Goal: Information Seeking & Learning: Learn about a topic

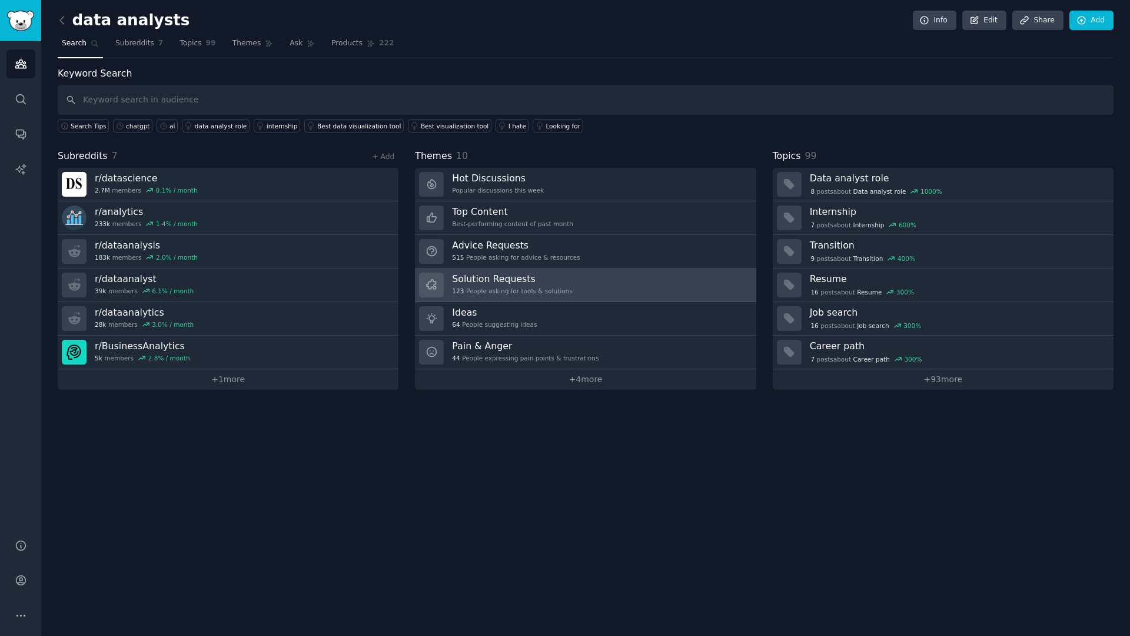
click at [495, 274] on h3 "Solution Requests" at bounding box center [512, 279] width 120 height 12
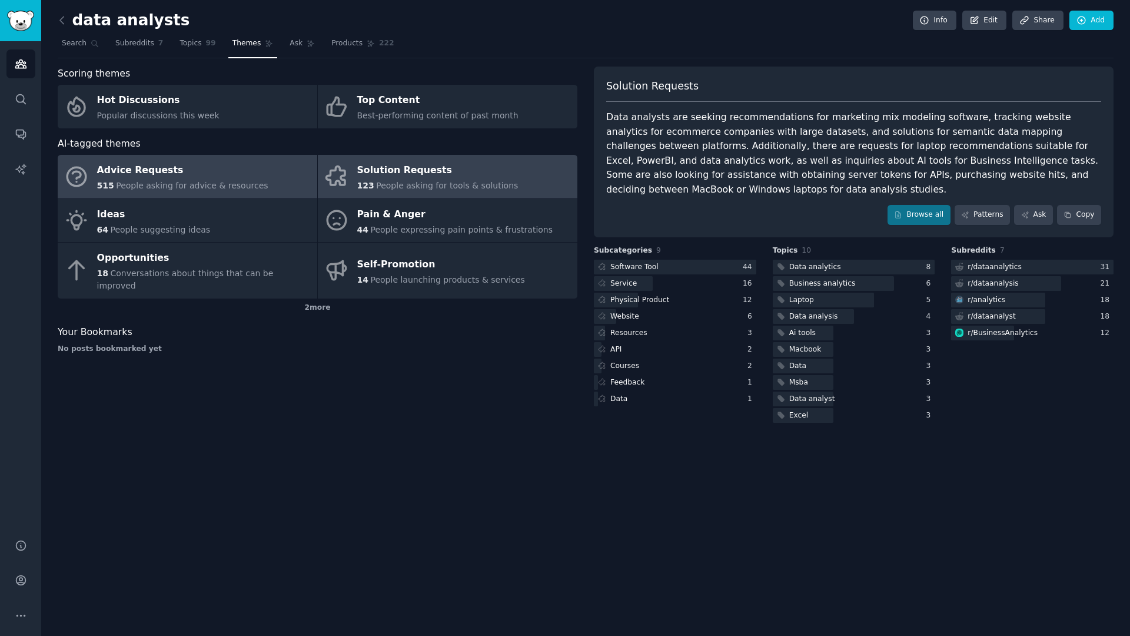
click at [221, 188] on span "People asking for advice & resources" at bounding box center [192, 185] width 152 height 9
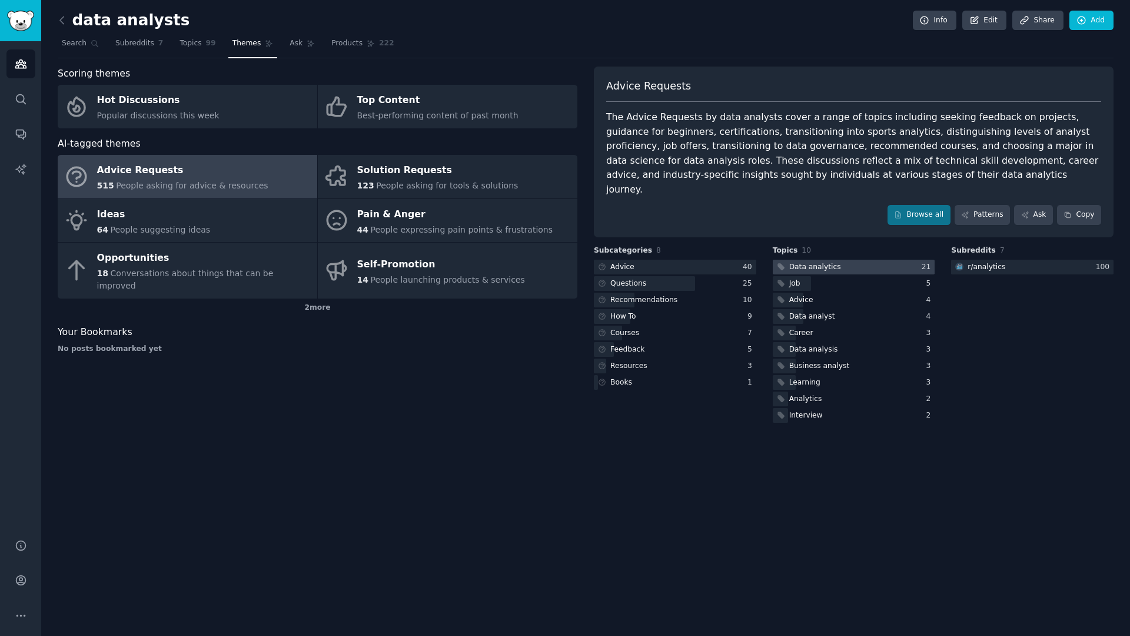
click at [860, 260] on div at bounding box center [854, 267] width 163 height 15
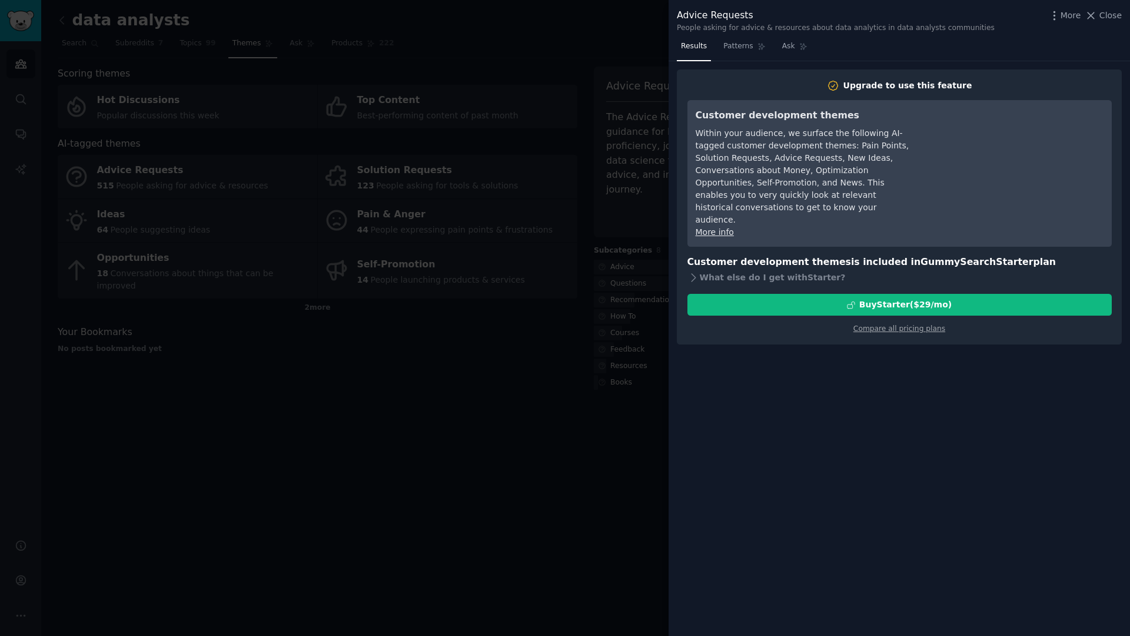
click at [446, 331] on div at bounding box center [565, 318] width 1130 height 636
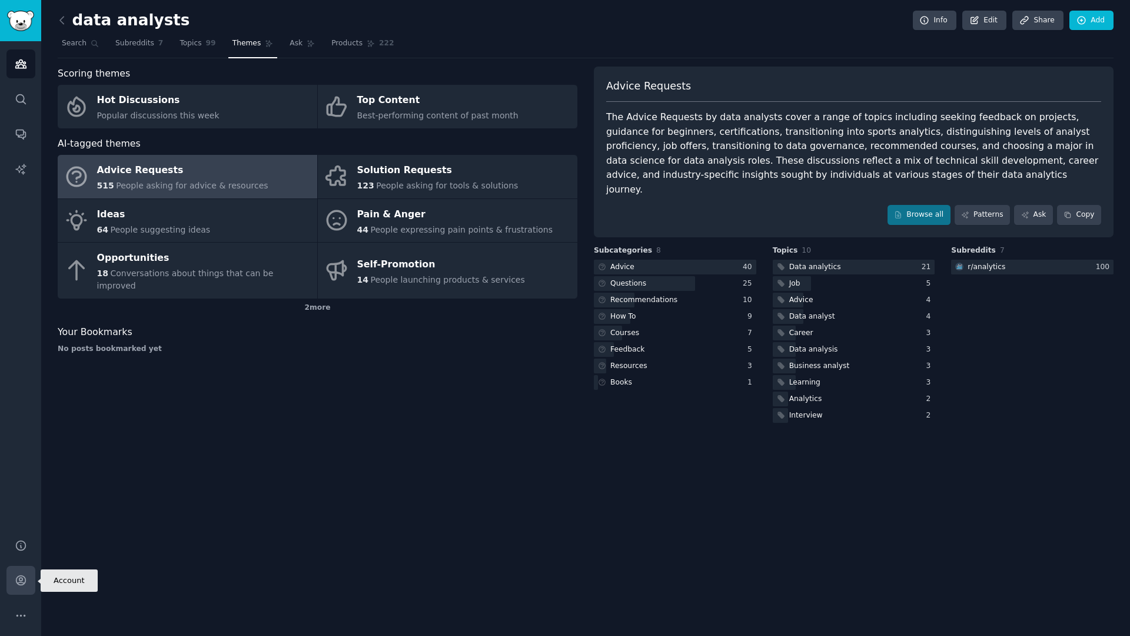
click at [18, 591] on link "Account" at bounding box center [20, 580] width 29 height 29
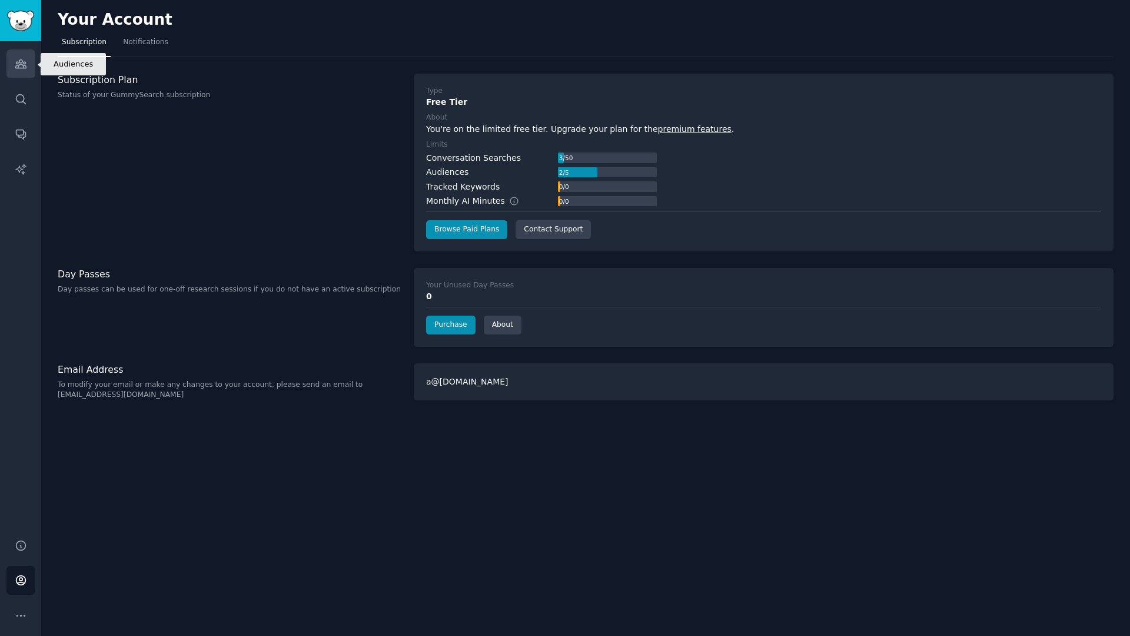
click at [16, 67] on icon "Sidebar" at bounding box center [21, 64] width 12 height 12
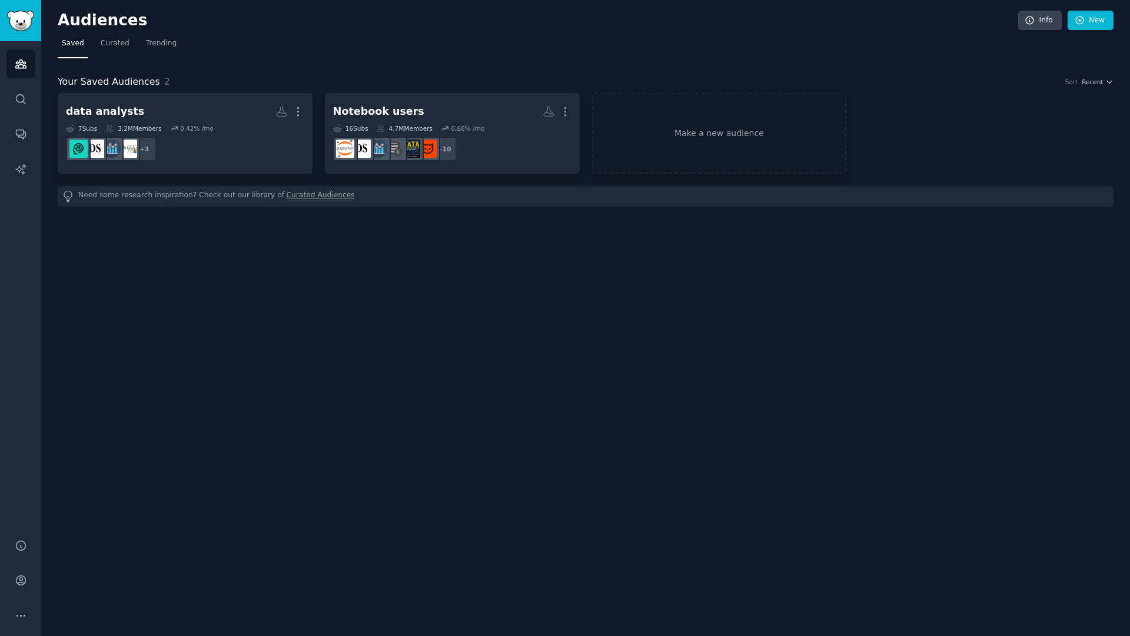
click at [212, 155] on dd "+ 3" at bounding box center [185, 148] width 238 height 33
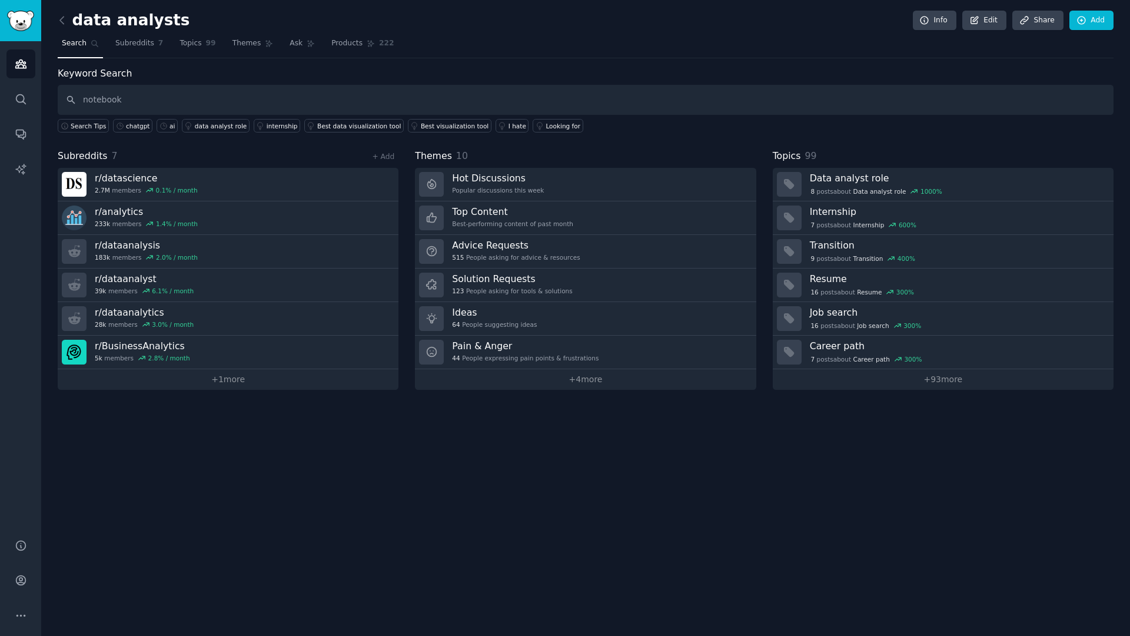
type input "notebook"
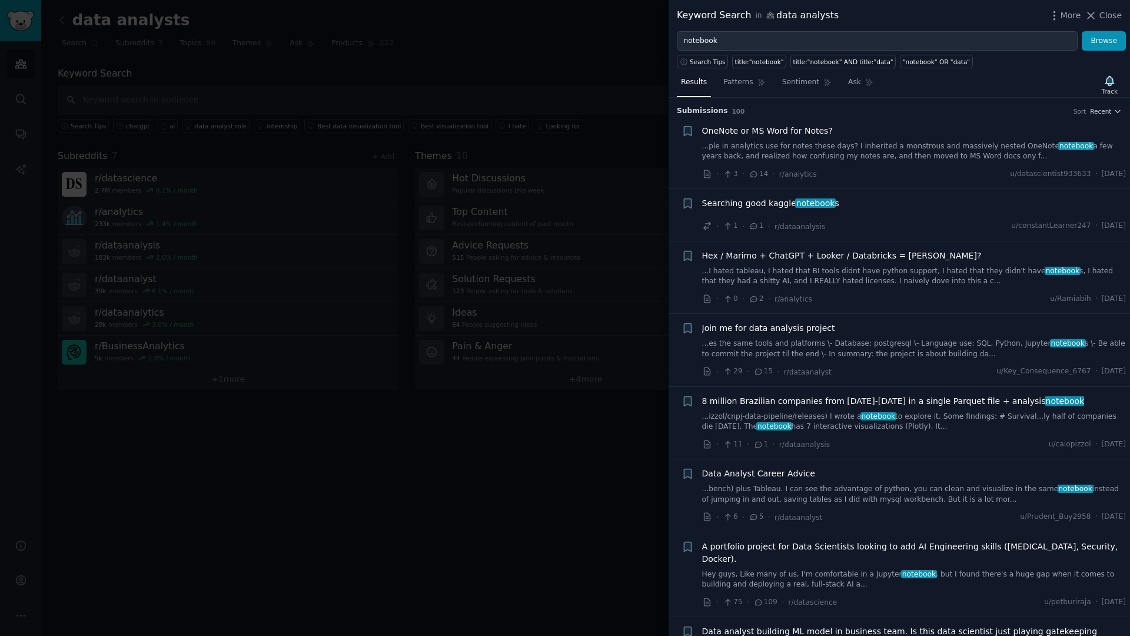
click at [823, 203] on span "notebook" at bounding box center [815, 202] width 41 height 9
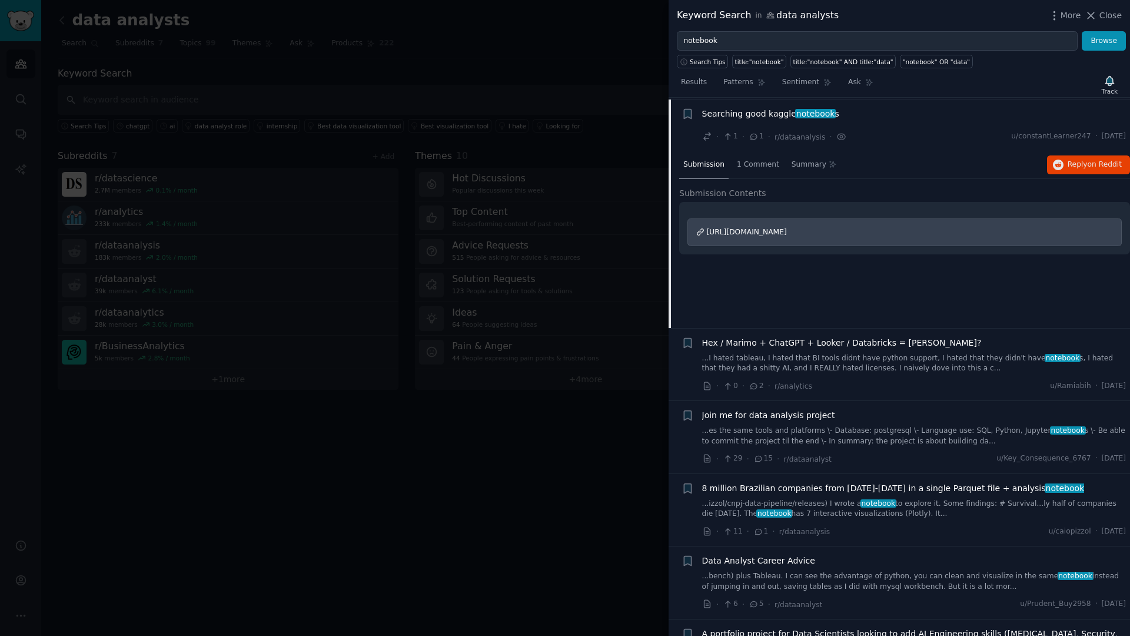
scroll to position [91, 0]
click at [787, 234] on span "https://www.reddit.com/r/AskStatistics/comments/1nlxpdt/searching_good_kaggle_n…" at bounding box center [747, 230] width 80 height 8
click at [595, 208] on div at bounding box center [565, 318] width 1130 height 636
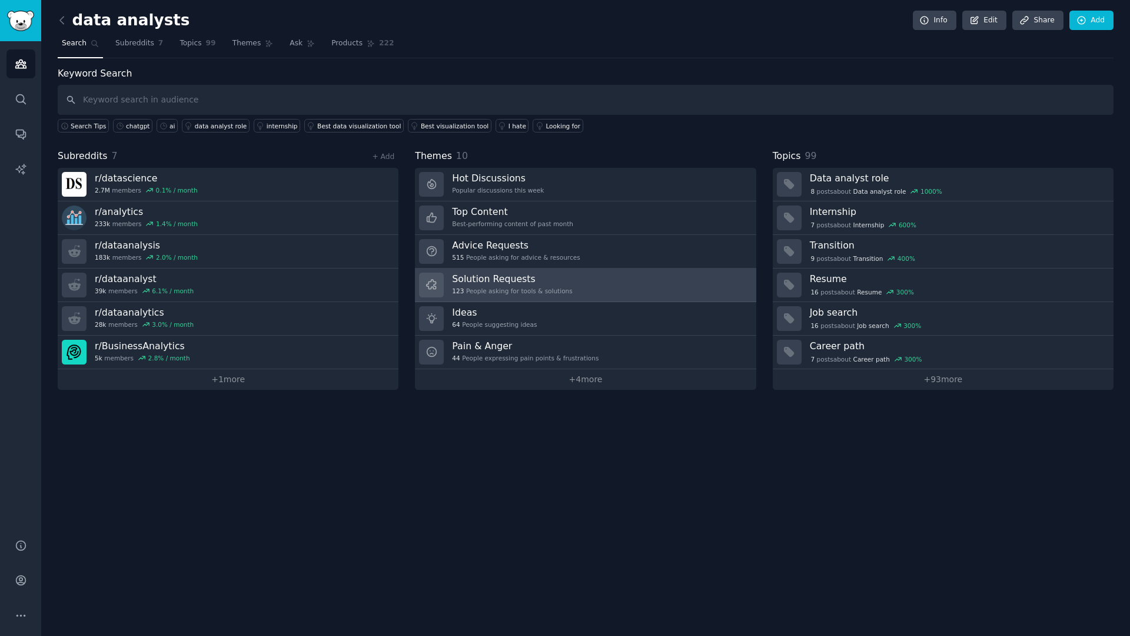
click at [540, 279] on h3 "Solution Requests" at bounding box center [512, 279] width 120 height 12
click at [544, 287] on div "123 People asking for tools & solutions" at bounding box center [512, 291] width 120 height 8
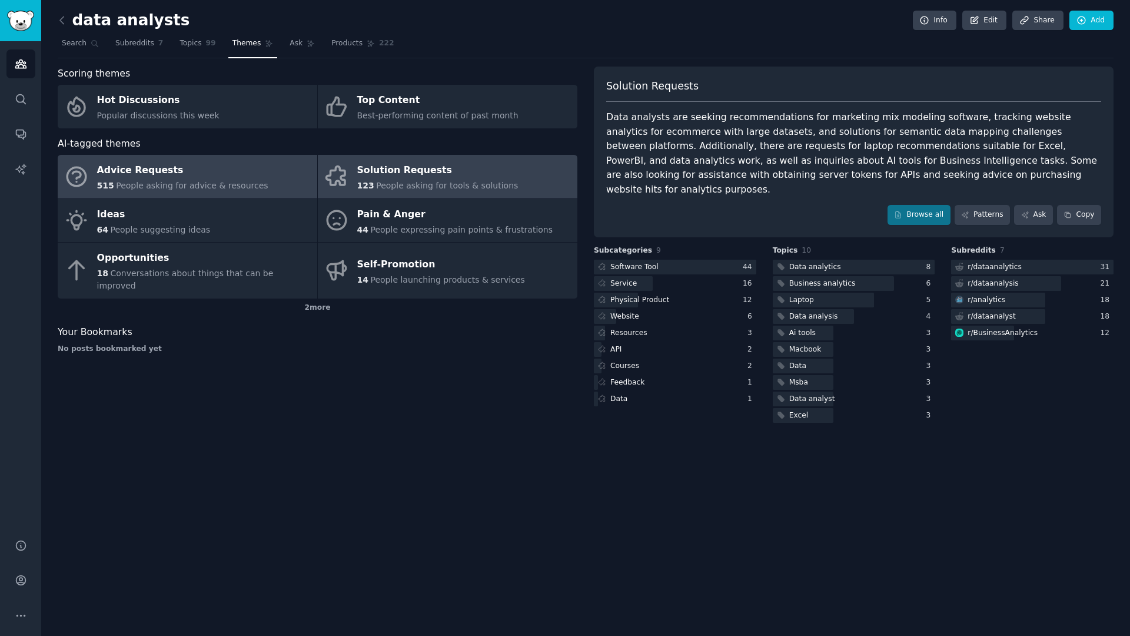
click at [250, 181] on span "People asking for advice & resources" at bounding box center [192, 185] width 152 height 9
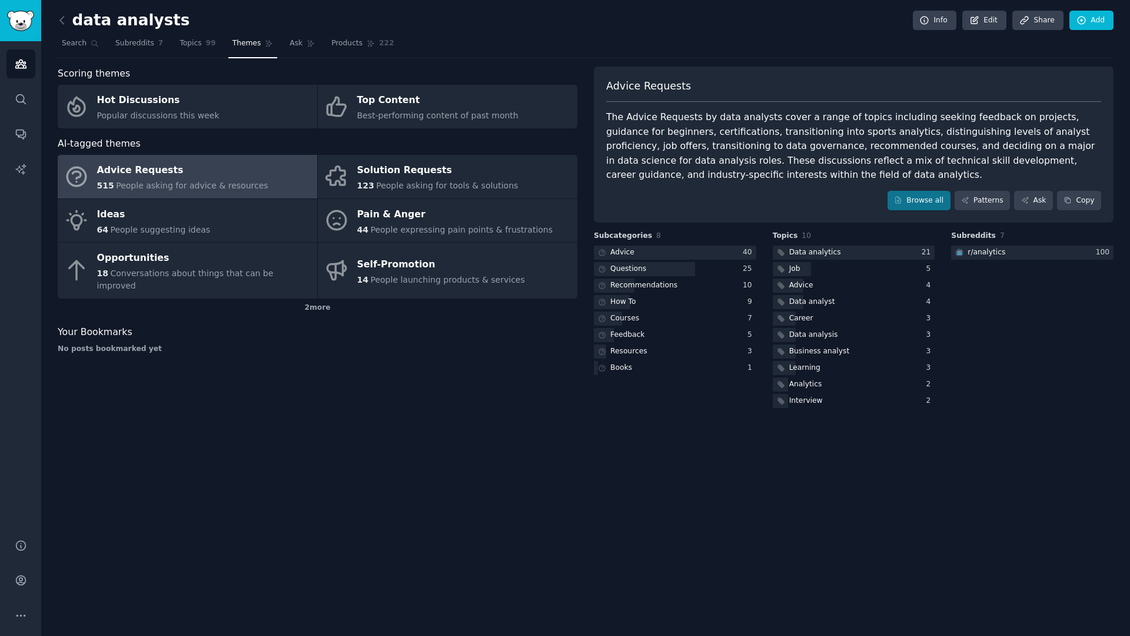
click at [180, 135] on div "Scoring themes Hot Discussions Popular discussions this week Top Content Best-p…" at bounding box center [318, 239] width 520 height 344
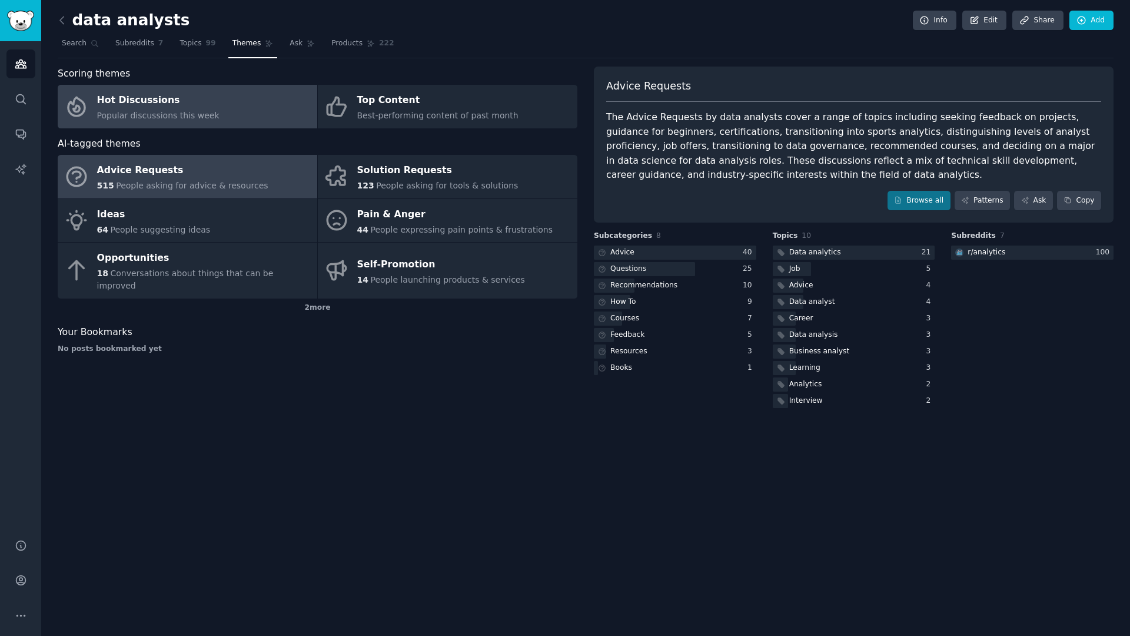
click at [189, 121] on div "Popular discussions this week" at bounding box center [158, 116] width 122 height 12
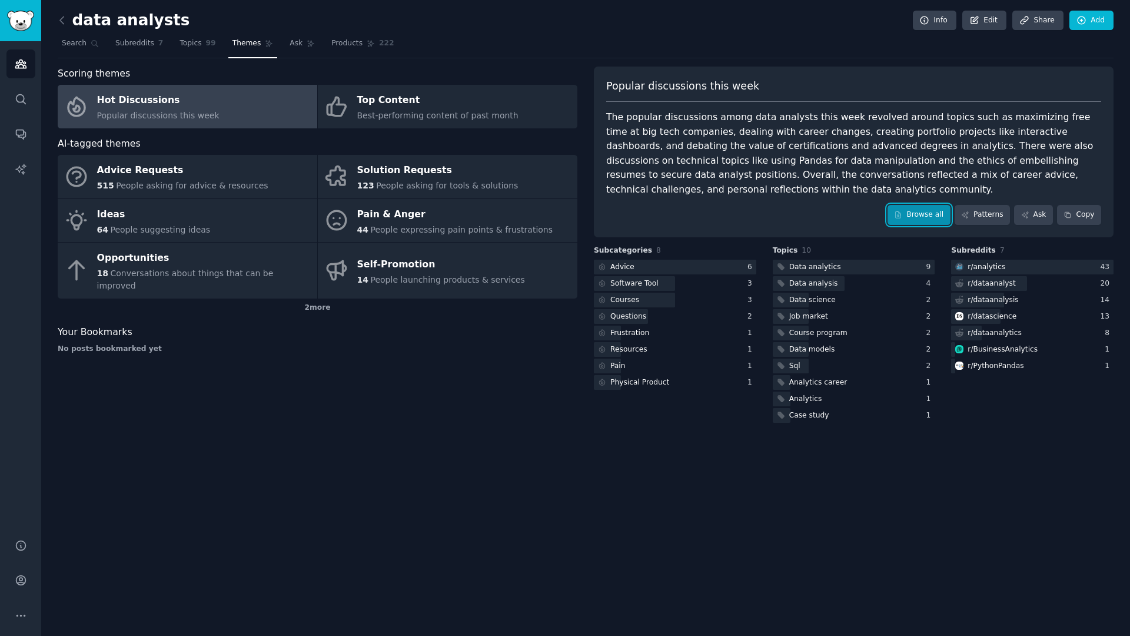
click at [908, 217] on link "Browse all" at bounding box center [919, 215] width 63 height 20
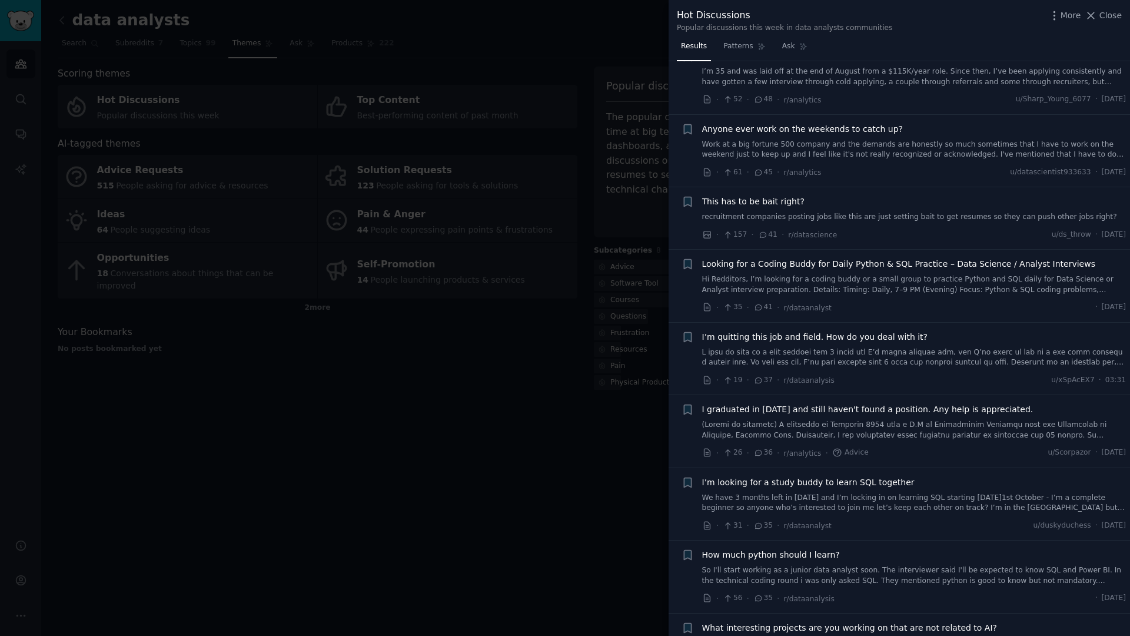
scroll to position [268, 0]
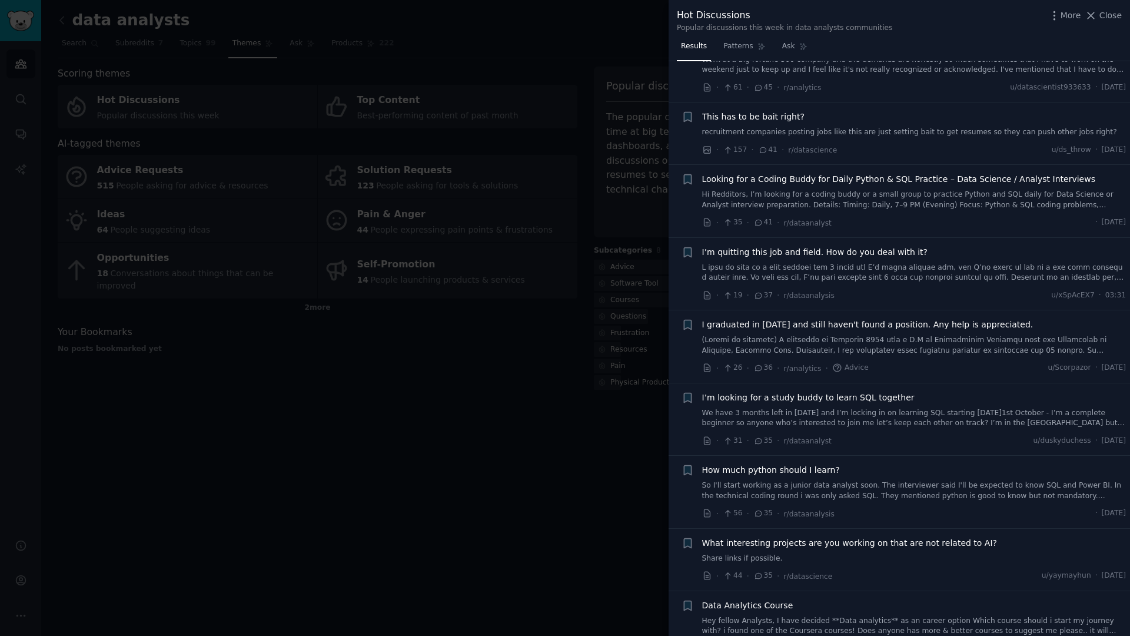
click at [579, 425] on div at bounding box center [565, 318] width 1130 height 636
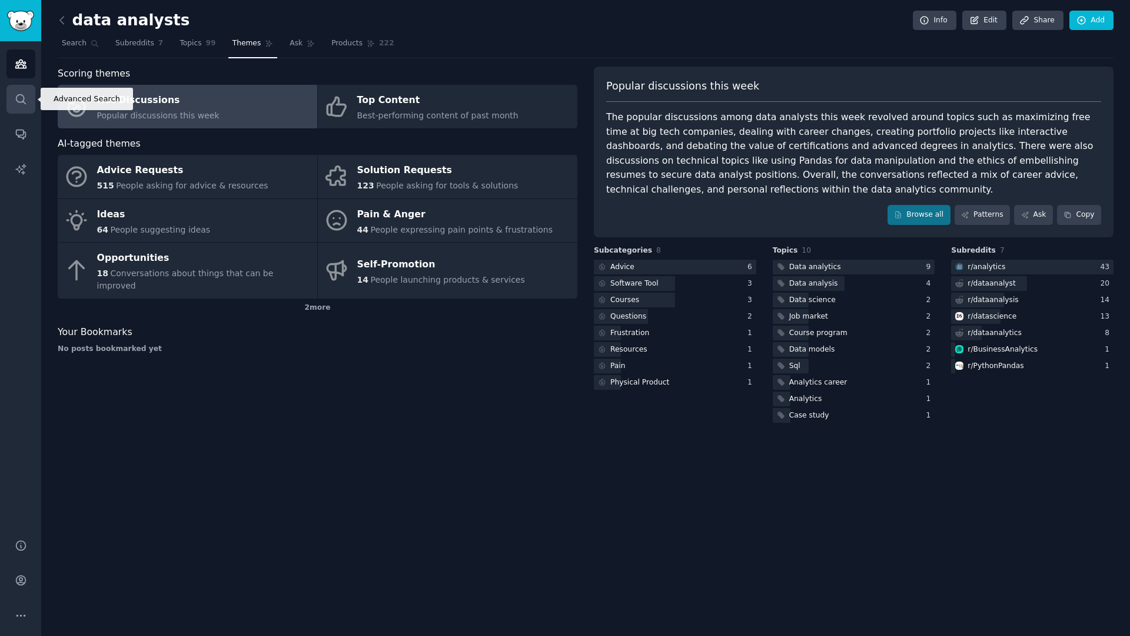
click at [24, 94] on icon "Sidebar" at bounding box center [21, 99] width 12 height 12
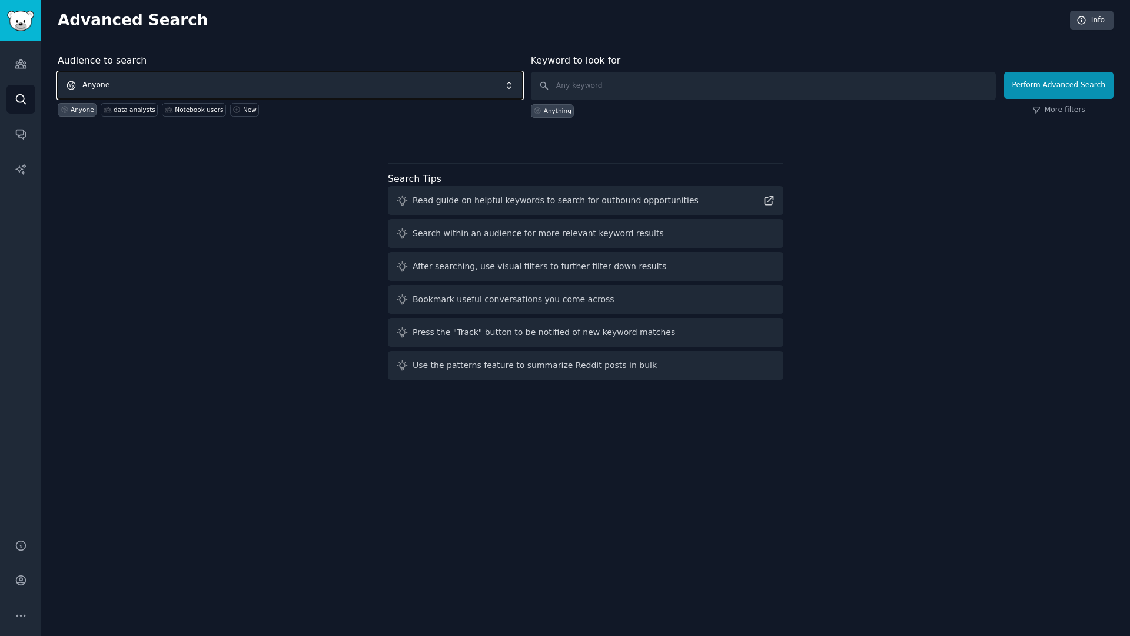
click at [185, 77] on span "Anyone" at bounding box center [290, 85] width 465 height 27
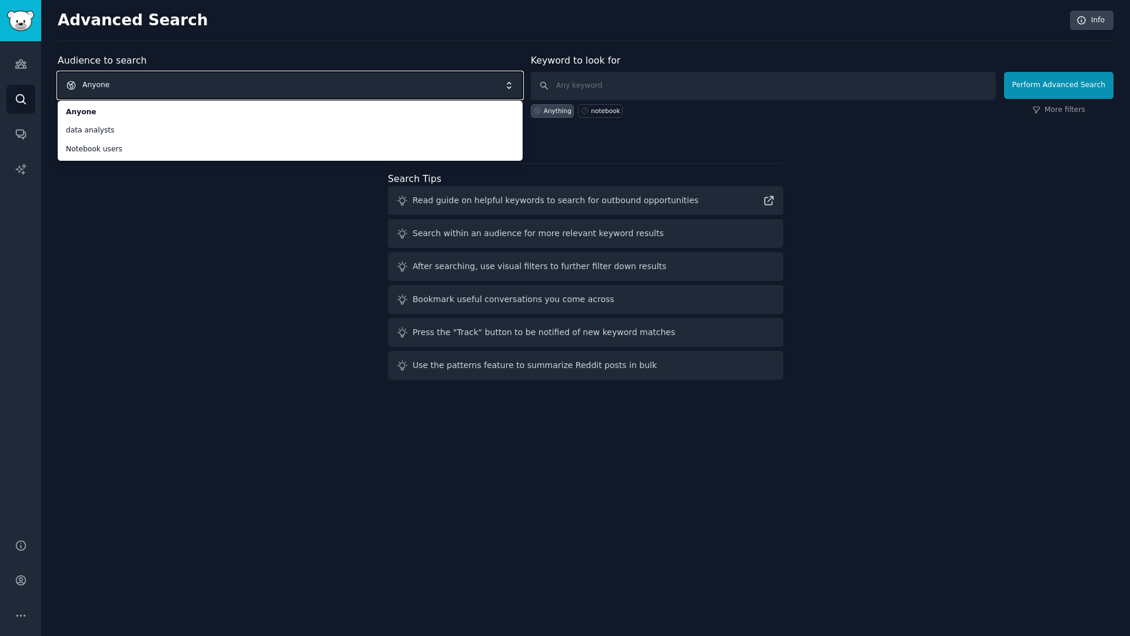
click at [160, 81] on span "Anyone" at bounding box center [290, 85] width 465 height 27
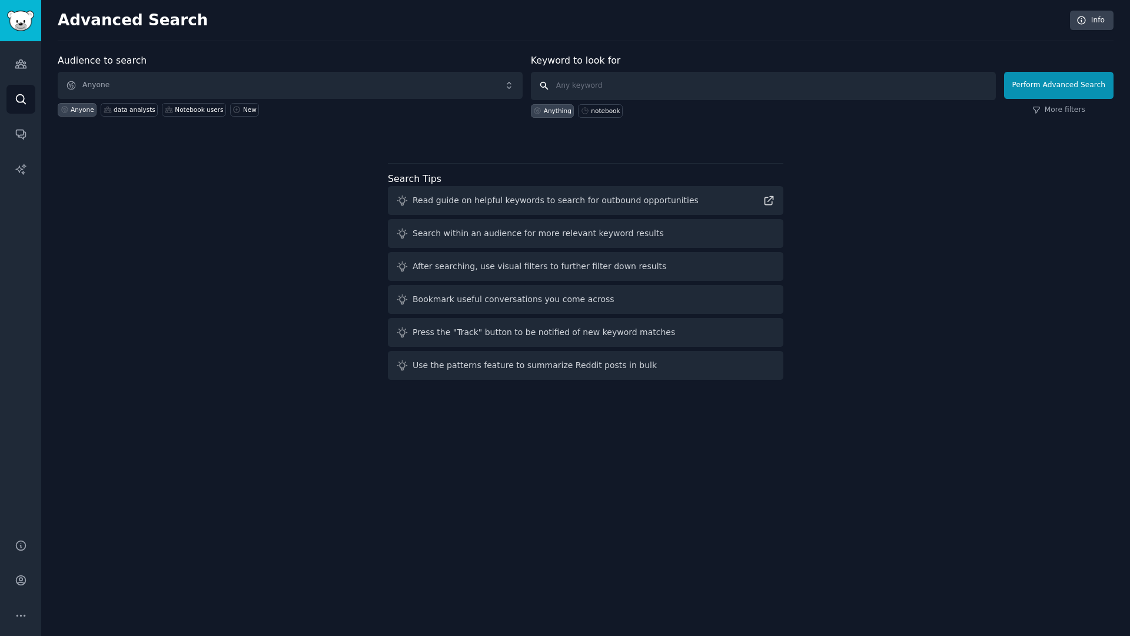
click at [584, 82] on input "text" at bounding box center [763, 86] width 465 height 28
type input "notebook"
click button "Perform Advanced Search" at bounding box center [1059, 85] width 110 height 27
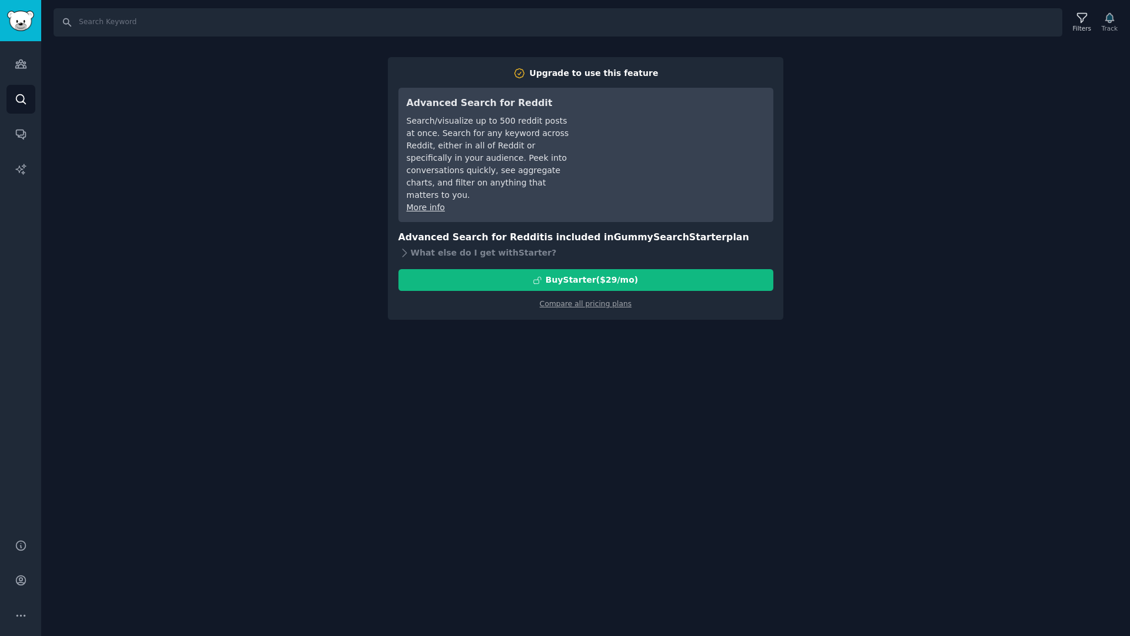
click at [256, 268] on div "Search Filters Track Upgrade to use this feature Advanced Search for Reddit Sea…" at bounding box center [585, 318] width 1089 height 636
click at [268, 217] on div "Search Filters Track Upgrade to use this feature Advanced Search for Reddit Sea…" at bounding box center [585, 318] width 1089 height 636
click at [184, 155] on div "Search Filters Track Upgrade to use this feature Advanced Search for Reddit Sea…" at bounding box center [585, 318] width 1089 height 636
click at [31, 144] on link "Conversations" at bounding box center [20, 134] width 29 height 29
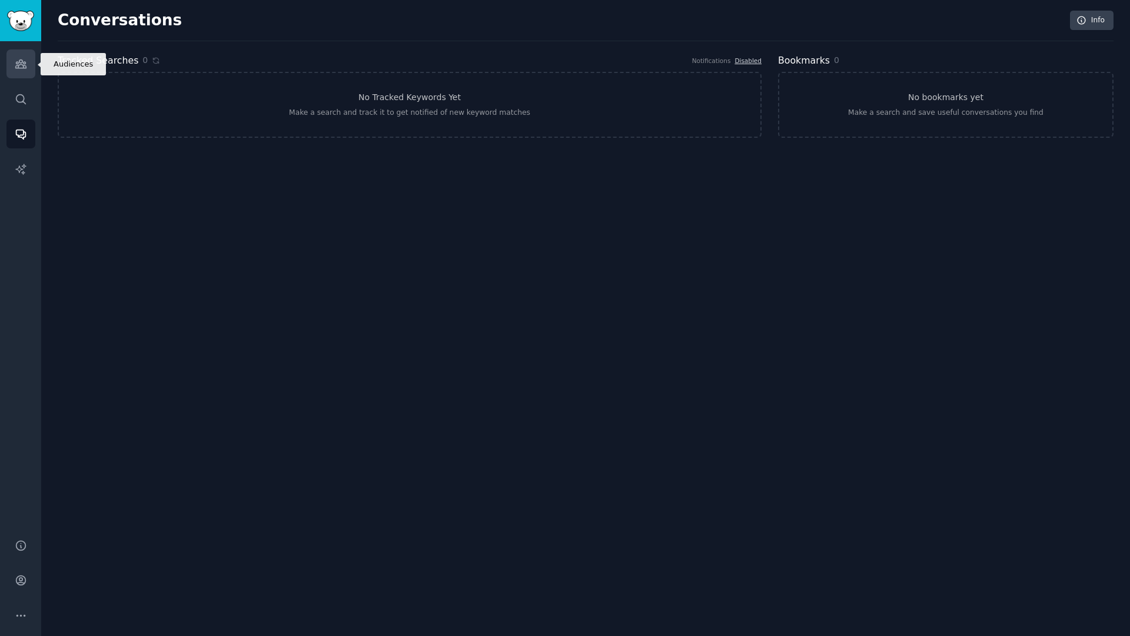
click at [28, 64] on link "Audiences" at bounding box center [20, 63] width 29 height 29
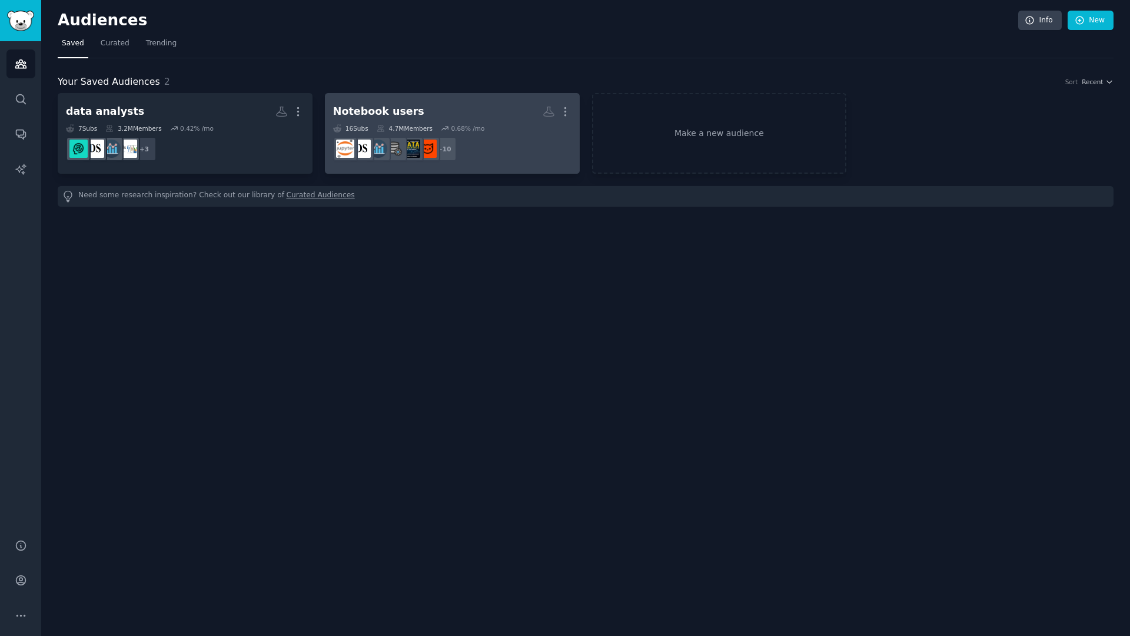
click at [510, 151] on dd "r/sportsanalytics, r/bigdata_analytics, r/DataHoarder, r/dataanalytics, r/Busin…" at bounding box center [452, 148] width 238 height 33
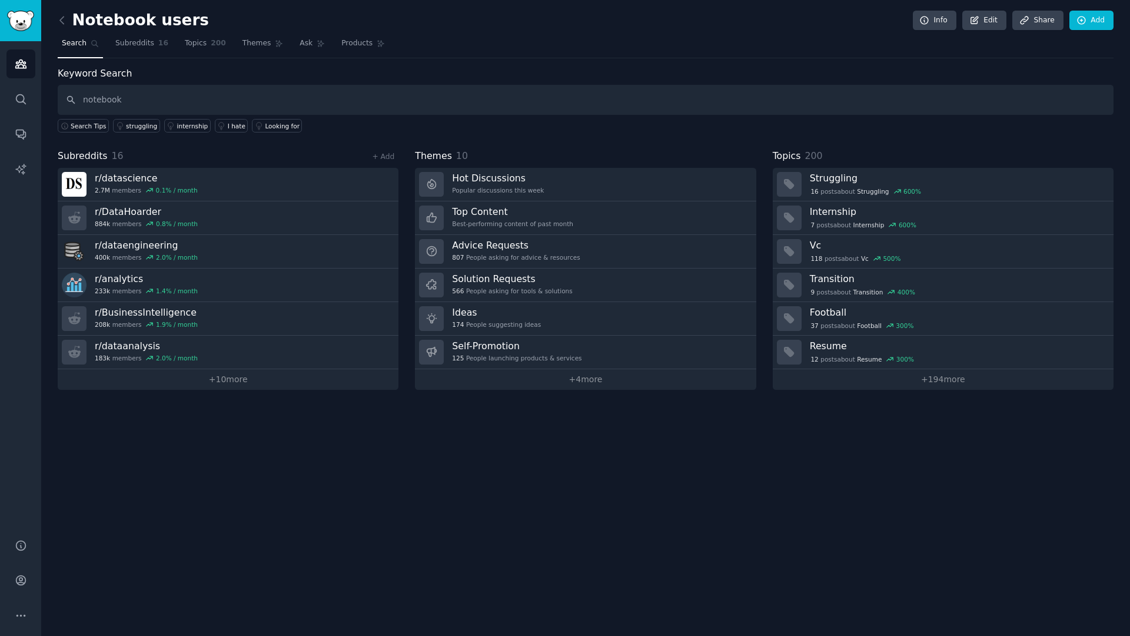
type input "notebook"
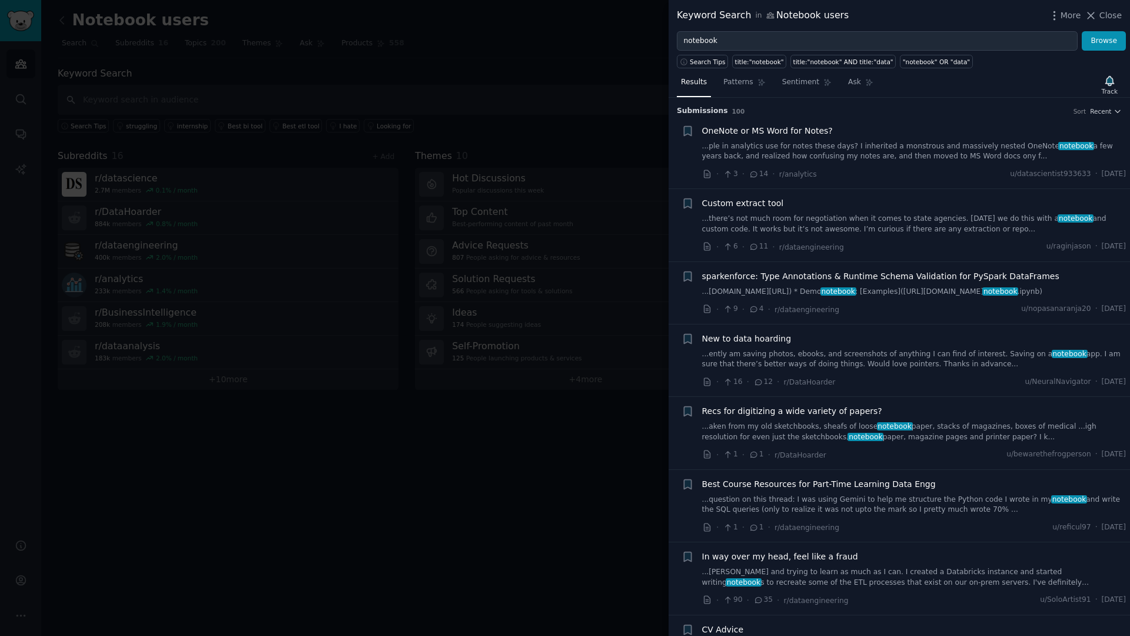
click at [808, 137] on div "OneNote or MS Word for Notes? ...ple in analytics use for notes these days? I i…" at bounding box center [914, 143] width 425 height 37
click at [814, 150] on link "...ple in analytics use for notes these days? I inherited a monstrous and massi…" at bounding box center [914, 151] width 425 height 21
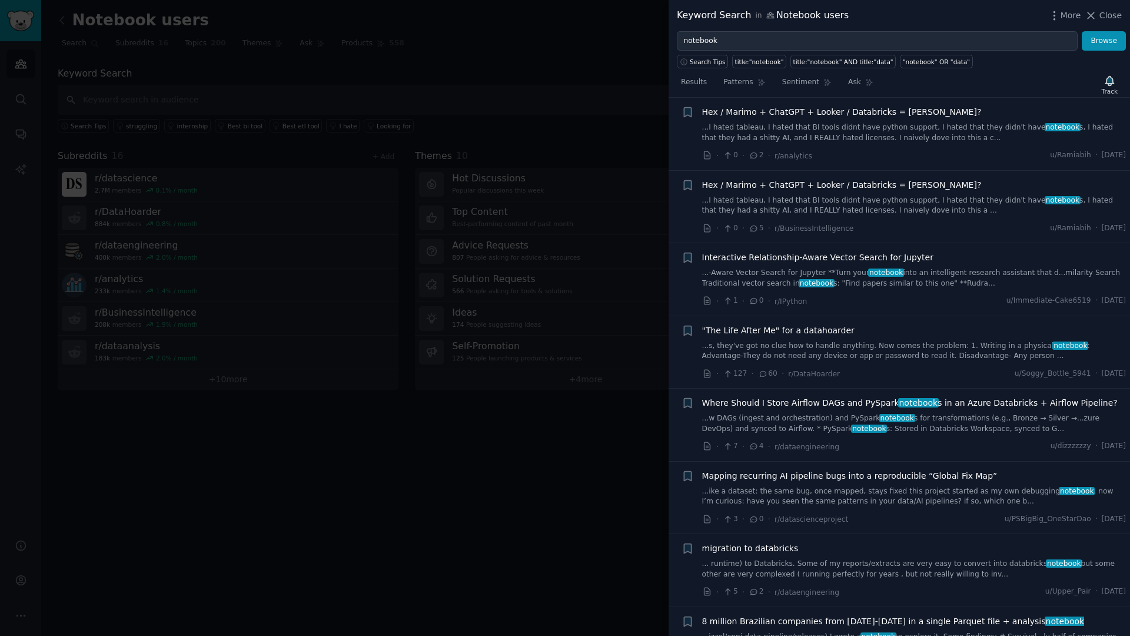
scroll to position [980, 0]
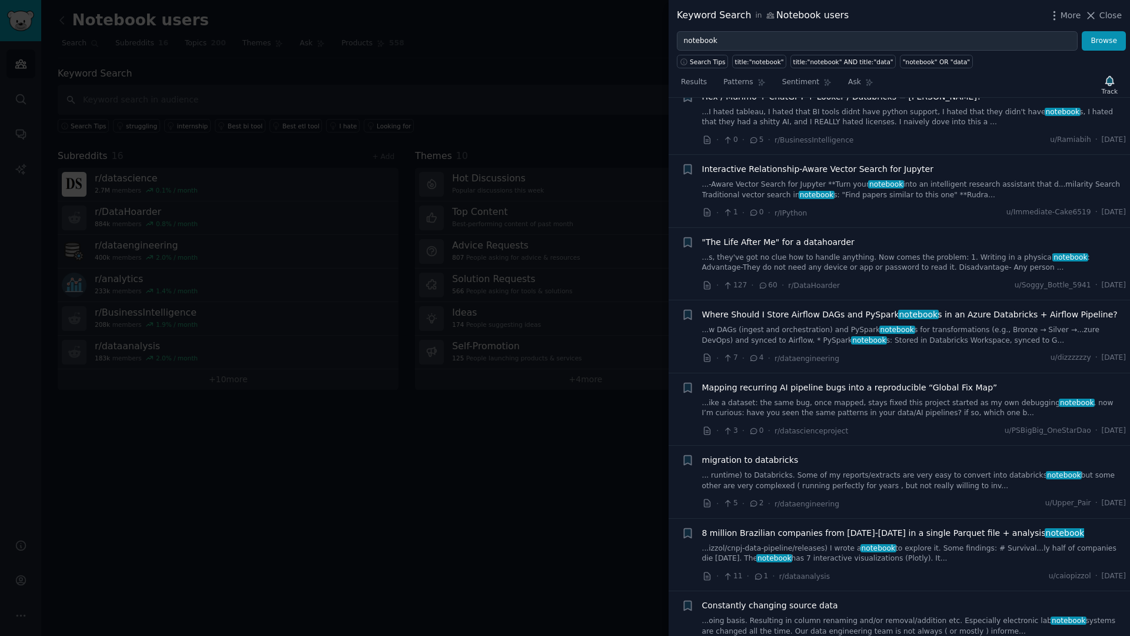
click at [224, 95] on div at bounding box center [565, 318] width 1130 height 636
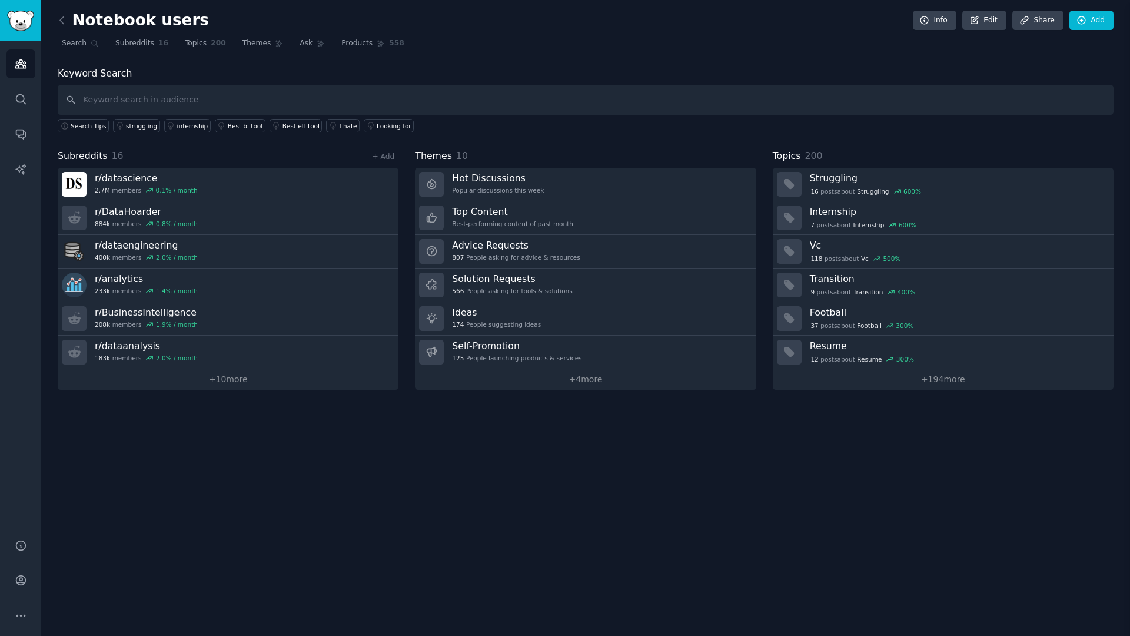
click at [142, 81] on div "Keyword Search Search Tips struggling internship Best bi tool Best etl tool I h…" at bounding box center [586, 100] width 1056 height 67
click at [145, 97] on input "text" at bounding box center [586, 100] width 1056 height 30
type input "jupyter"
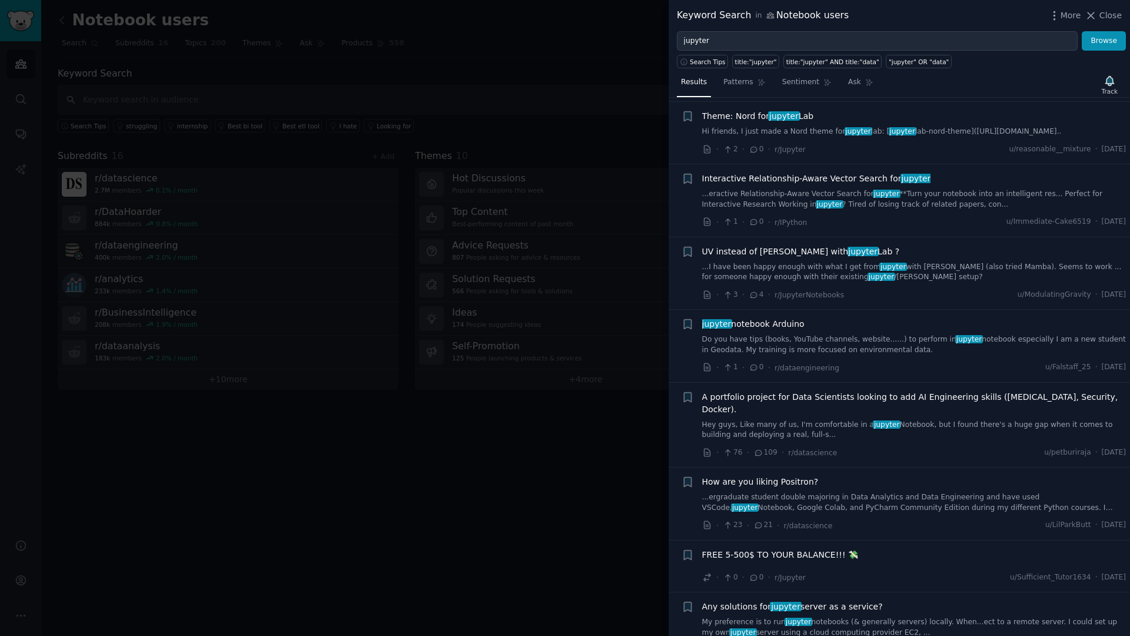
scroll to position [89, 0]
